Goal: Information Seeking & Learning: Learn about a topic

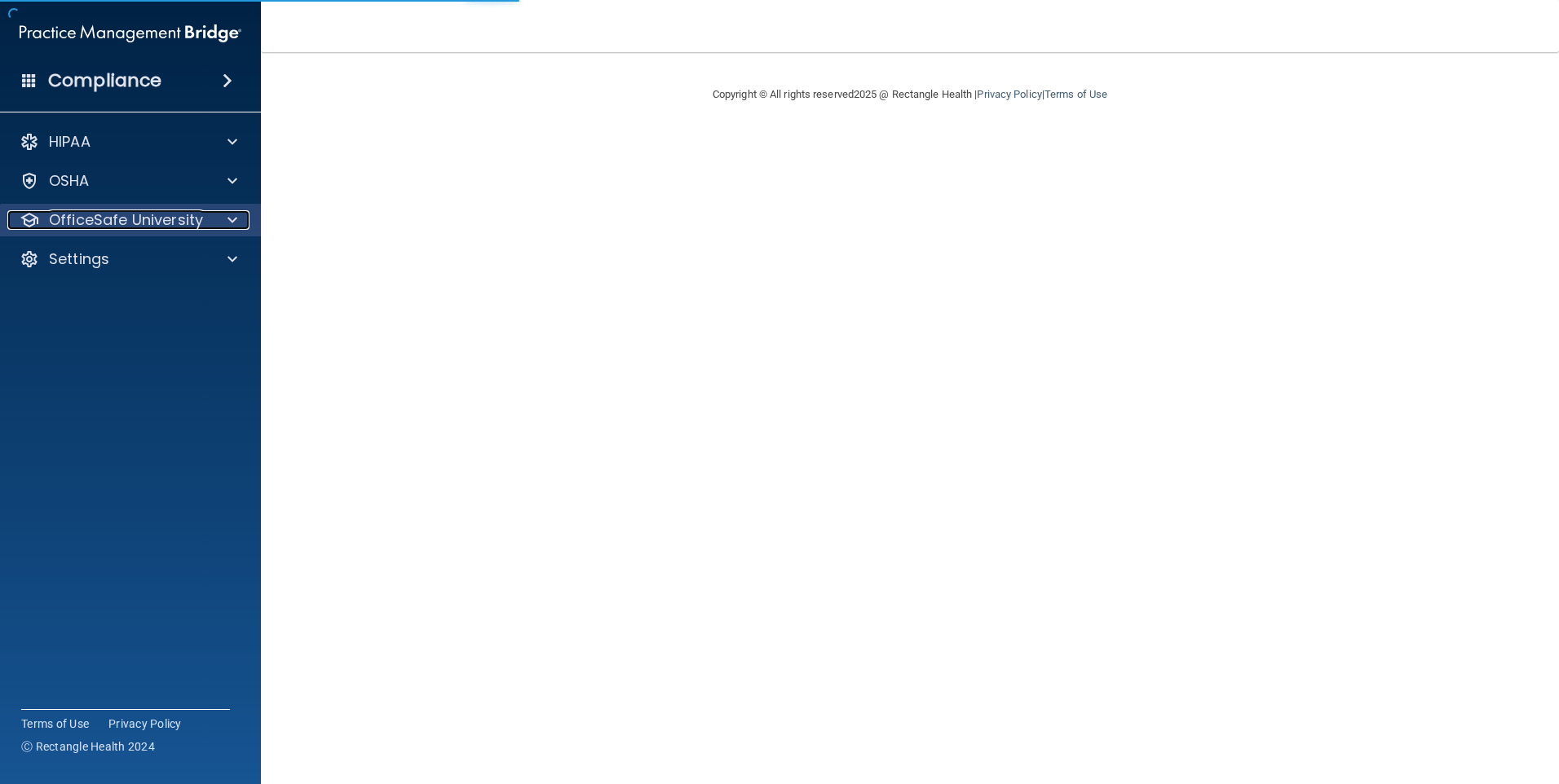
click at [229, 211] on span at bounding box center [232, 220] width 10 height 19
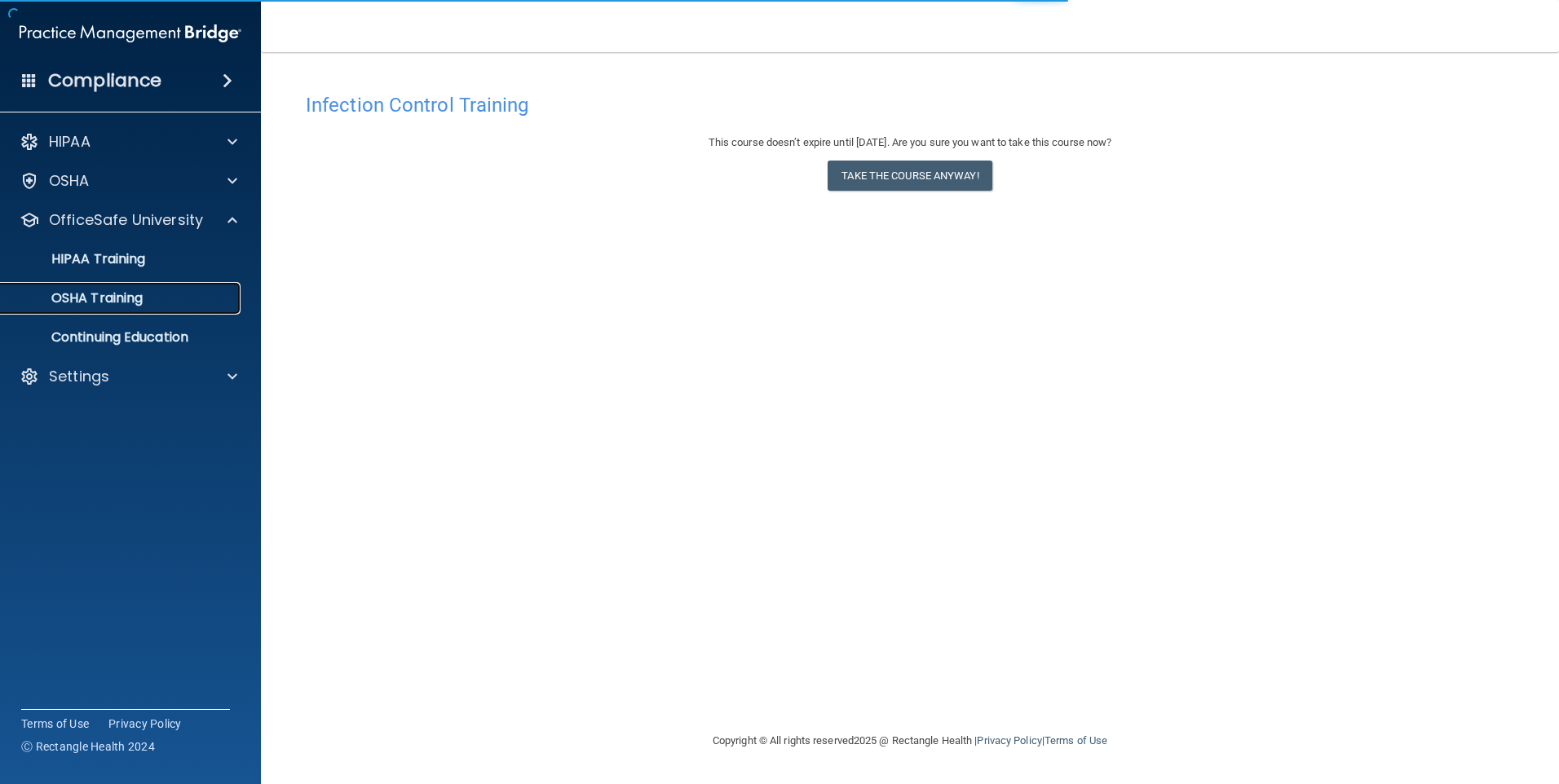
click at [183, 298] on div "OSHA Training" at bounding box center [122, 298] width 223 height 16
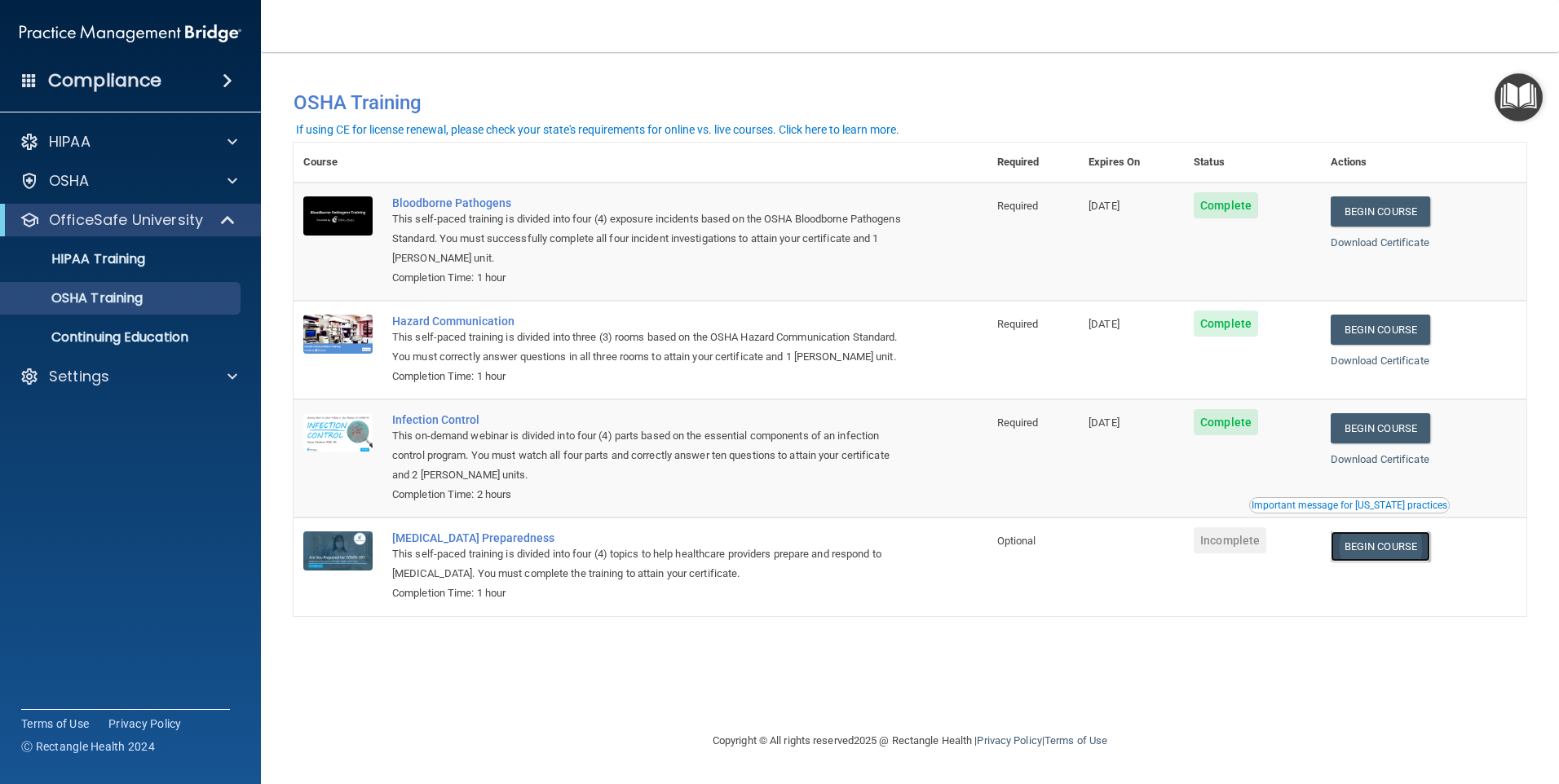
click at [1402, 561] on link "Begin Course" at bounding box center [1380, 546] width 100 height 30
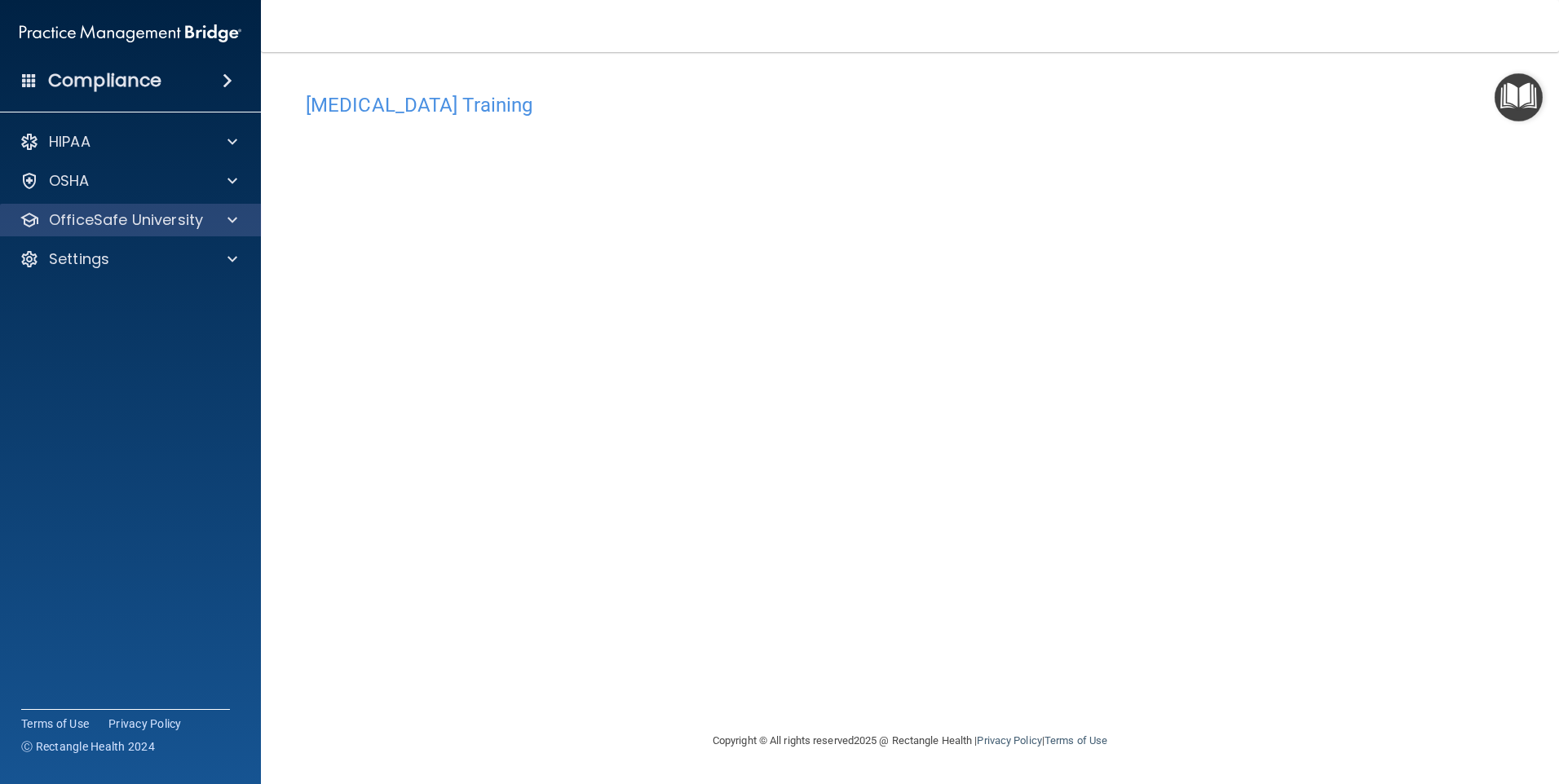
click at [212, 209] on div "OfficeSafe University" at bounding box center [131, 220] width 262 height 33
click at [229, 224] on span at bounding box center [232, 220] width 10 height 19
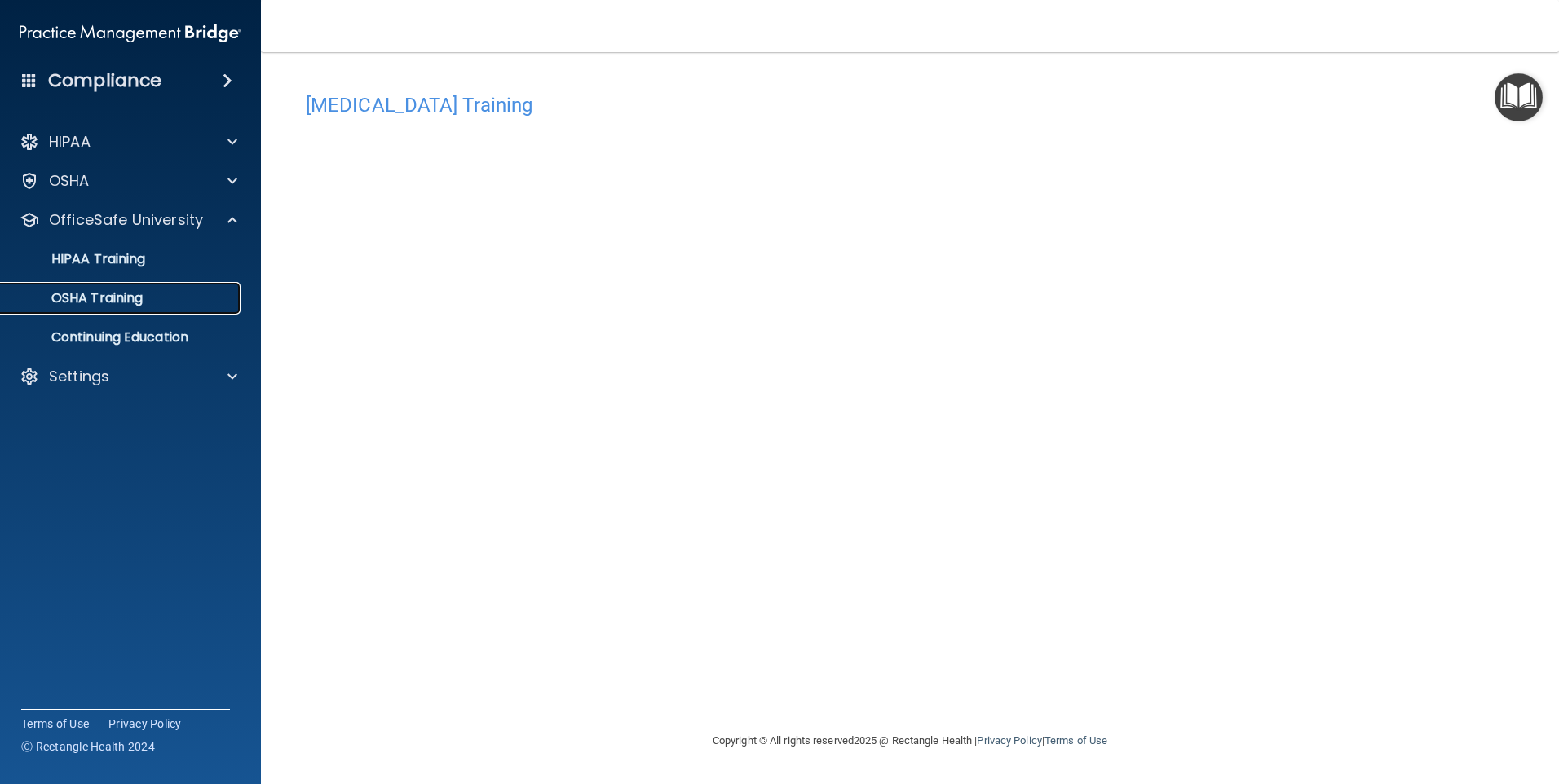
click at [187, 303] on div "OSHA Training" at bounding box center [122, 298] width 223 height 16
